Goal: Task Accomplishment & Management: Manage account settings

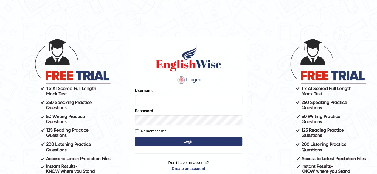
type input "[PERSON_NAME]"
click at [197, 144] on button "Login" at bounding box center [188, 141] width 107 height 9
